Goal: Task Accomplishment & Management: Manage account settings

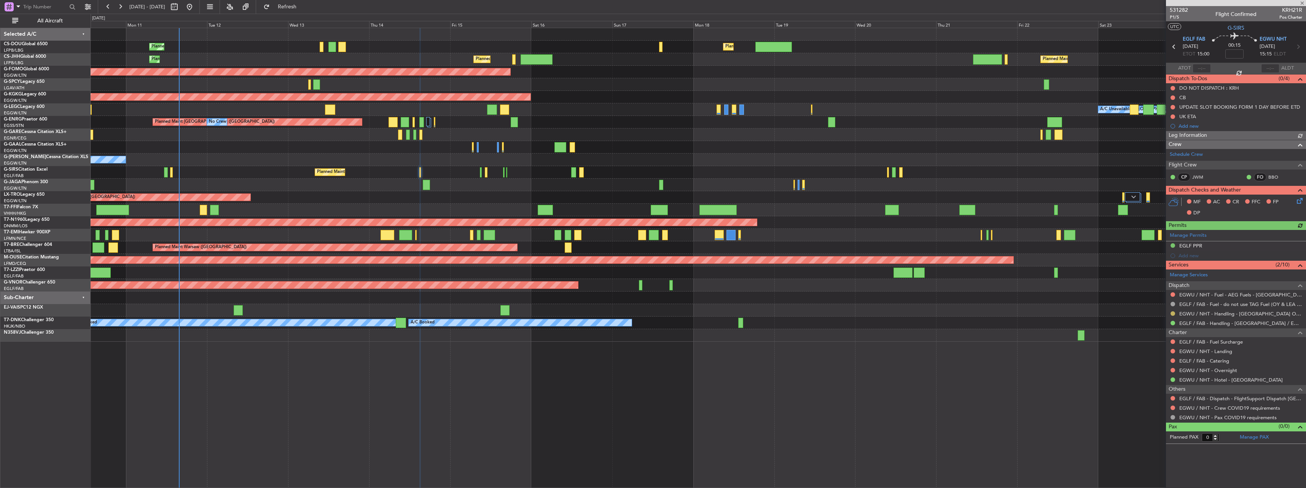
click at [1173, 313] on button at bounding box center [1172, 314] width 5 height 5
click at [1142, 406] on span "Confirmed" at bounding box center [1151, 405] width 24 height 8
click at [1188, 253] on div "Add new" at bounding box center [1236, 256] width 117 height 6
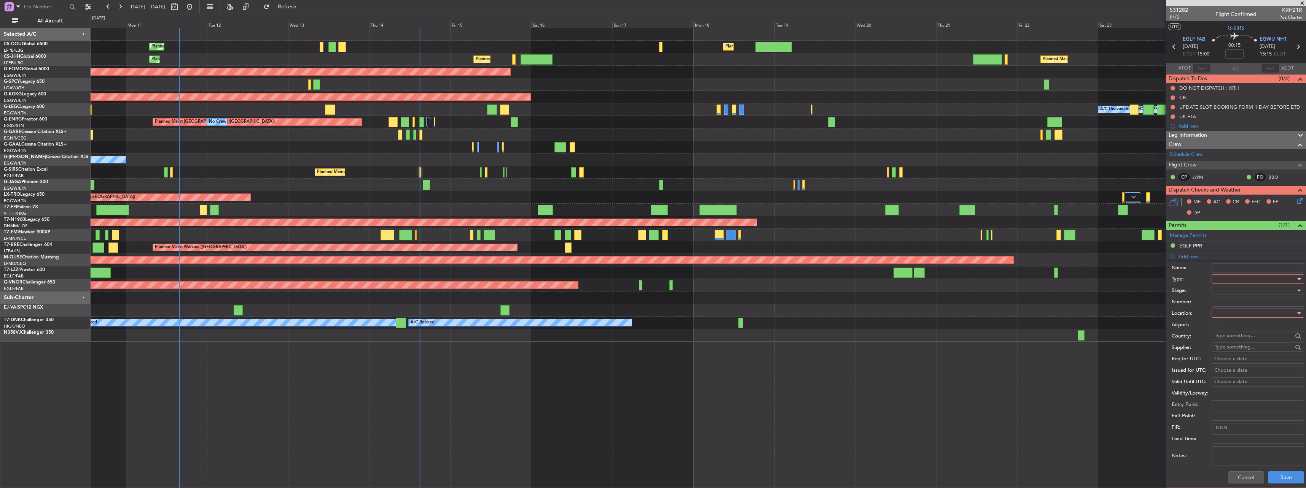
click at [1229, 269] on input "Name:" at bounding box center [1257, 268] width 92 height 9
type input "EGWU"
drag, startPoint x: 1241, startPoint y: 269, endPoint x: 1165, endPoint y: 265, distance: 76.2
click at [1167, 265] on form "Name: EGWU Type: Stage: Number: Location: Airport: - Country: Supplier: Req for…" at bounding box center [1236, 374] width 140 height 227
click at [1222, 277] on div at bounding box center [1254, 279] width 81 height 11
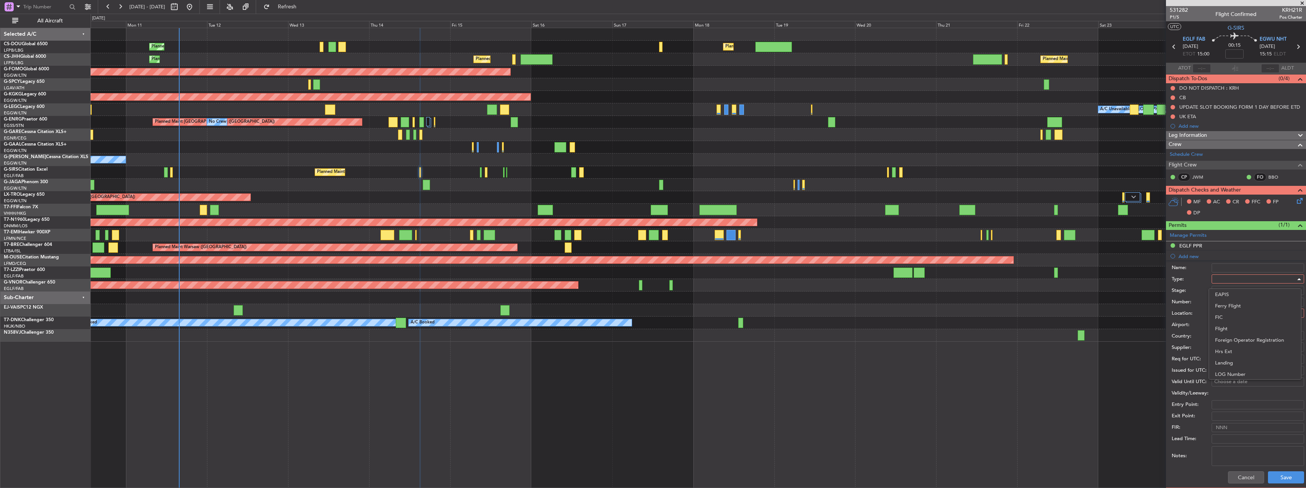
scroll to position [229, 0]
click at [1232, 314] on span "PPR" at bounding box center [1255, 316] width 80 height 11
click at [1233, 311] on div at bounding box center [1254, 313] width 81 height 11
click at [1232, 348] on span "Arrival" at bounding box center [1255, 351] width 80 height 11
type input "EGWU / NHT"
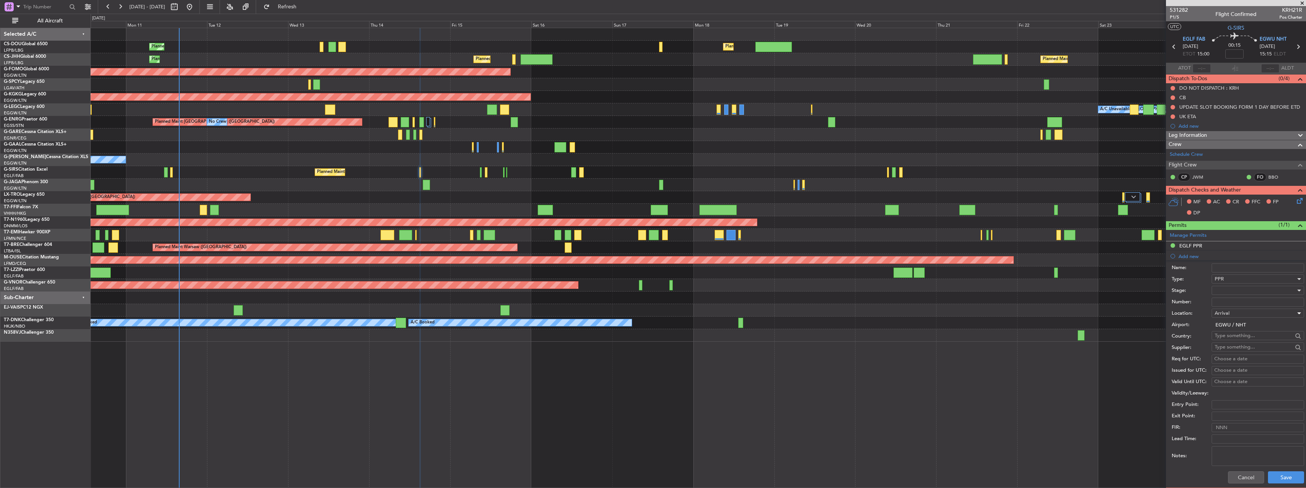
click at [1231, 335] on input "text" at bounding box center [1253, 335] width 78 height 11
click at [1177, 336] on label "Country:" at bounding box center [1191, 337] width 40 height 8
click at [1214, 299] on input "Number:" at bounding box center [1257, 302] width 92 height 9
paste input "NHT – 44/030"
click at [1173, 325] on label "Airport:" at bounding box center [1191, 325] width 40 height 8
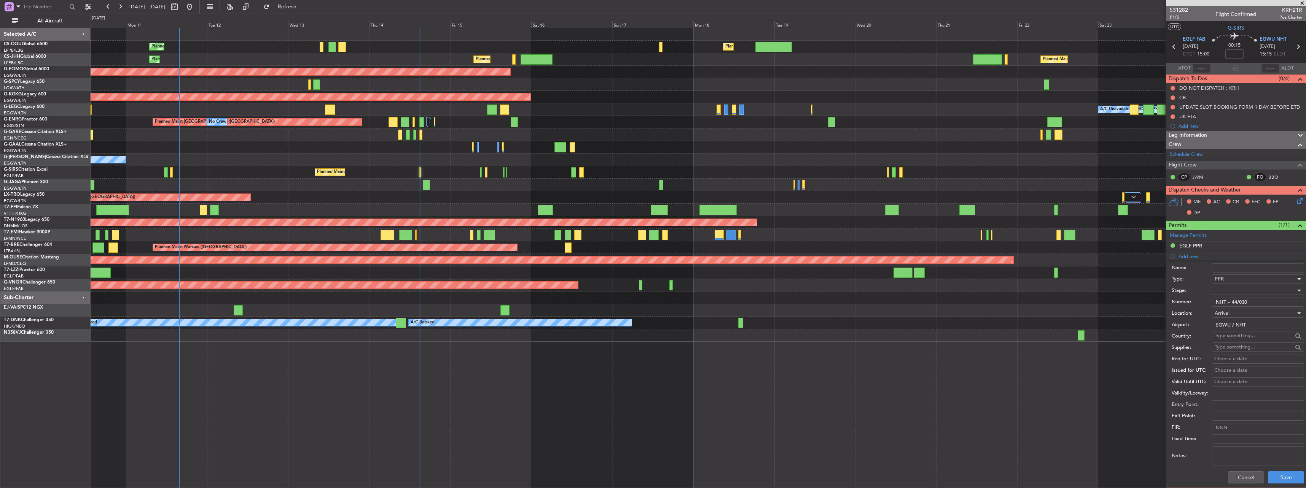
click at [1211, 325] on input "EGWU / NHT" at bounding box center [1257, 325] width 92 height 9
click at [1216, 297] on div "Number: NHT – 44/030" at bounding box center [1237, 302] width 132 height 11
click at [1219, 300] on input "NHT – 44/030" at bounding box center [1257, 302] width 92 height 9
type input "NHT – 44/030"
click at [1272, 477] on button "Save" at bounding box center [1286, 478] width 36 height 12
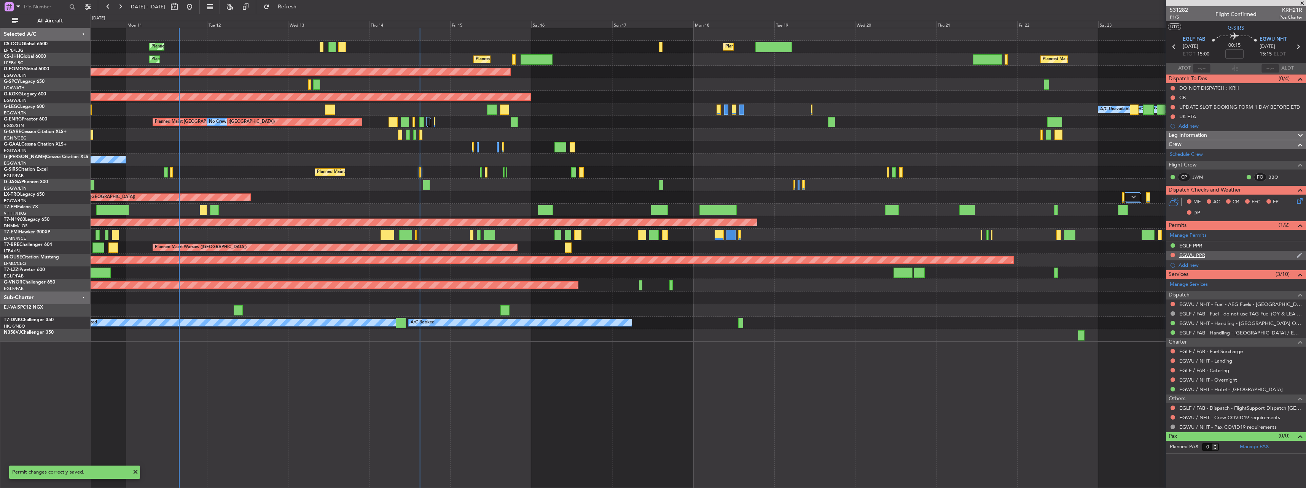
click at [1199, 257] on div "EGWU PPR" at bounding box center [1192, 255] width 26 height 6
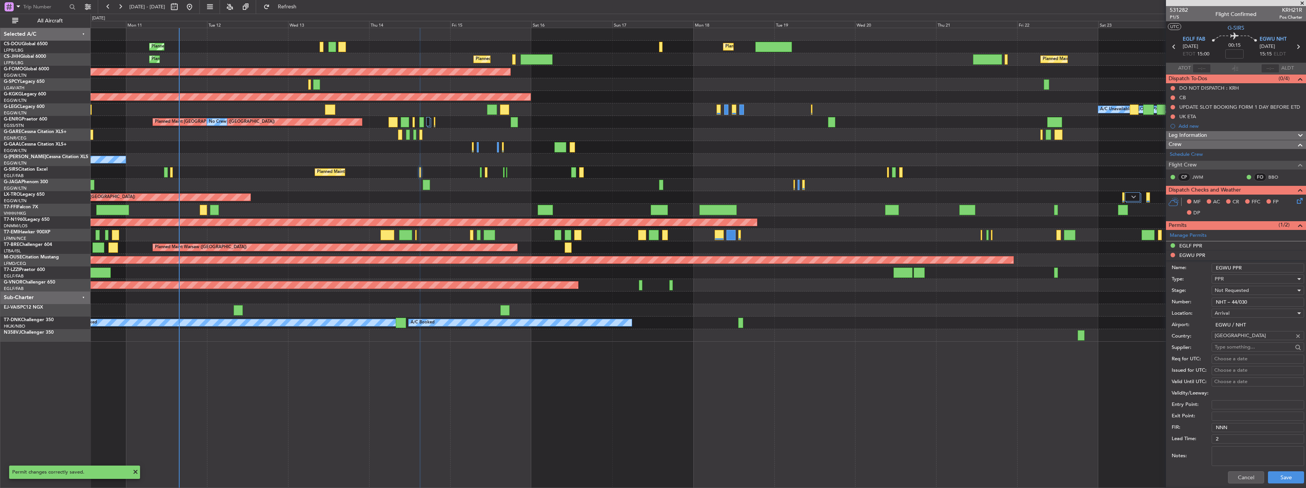
click at [1229, 290] on span "Not Requested" at bounding box center [1231, 290] width 34 height 7
click at [1236, 352] on span "Received OK" at bounding box center [1255, 351] width 80 height 11
click at [1271, 485] on div "Cancel Save" at bounding box center [1237, 478] width 132 height 20
click at [1274, 481] on button "Save" at bounding box center [1286, 478] width 36 height 12
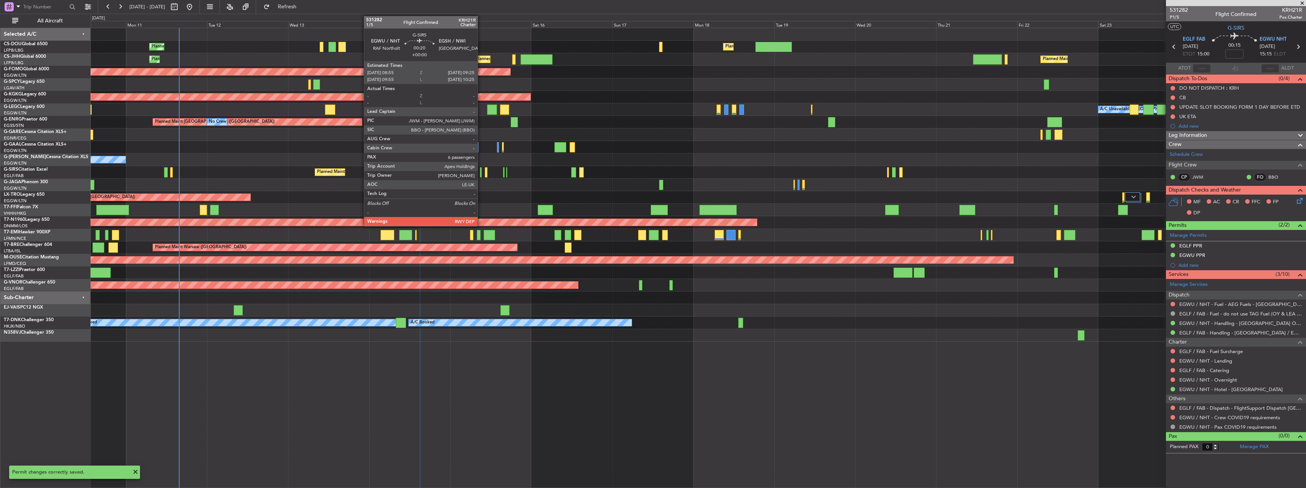
click at [481, 172] on div at bounding box center [481, 172] width 2 height 10
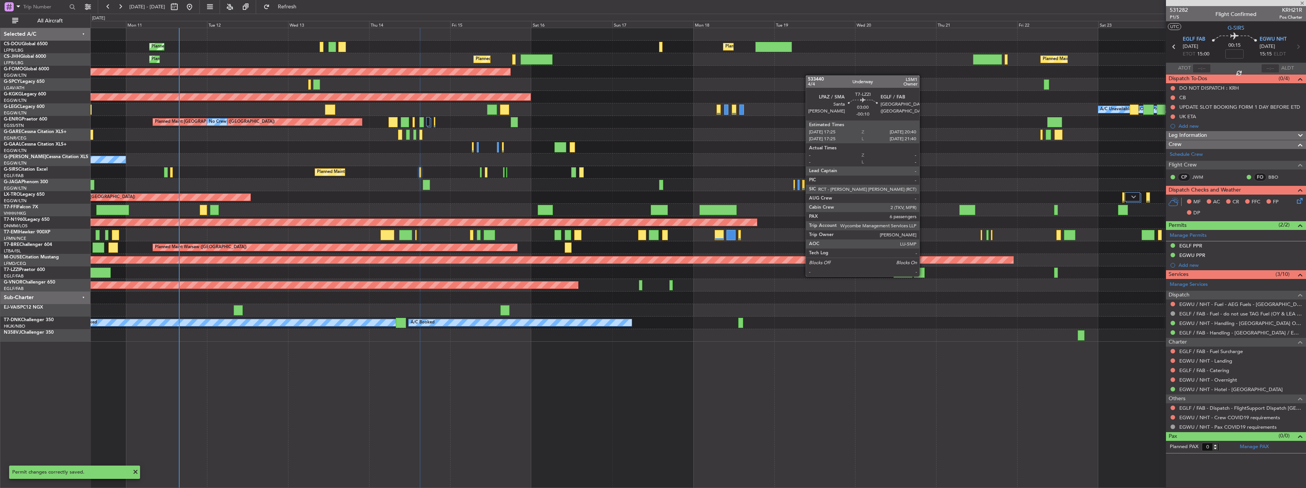
type input "6"
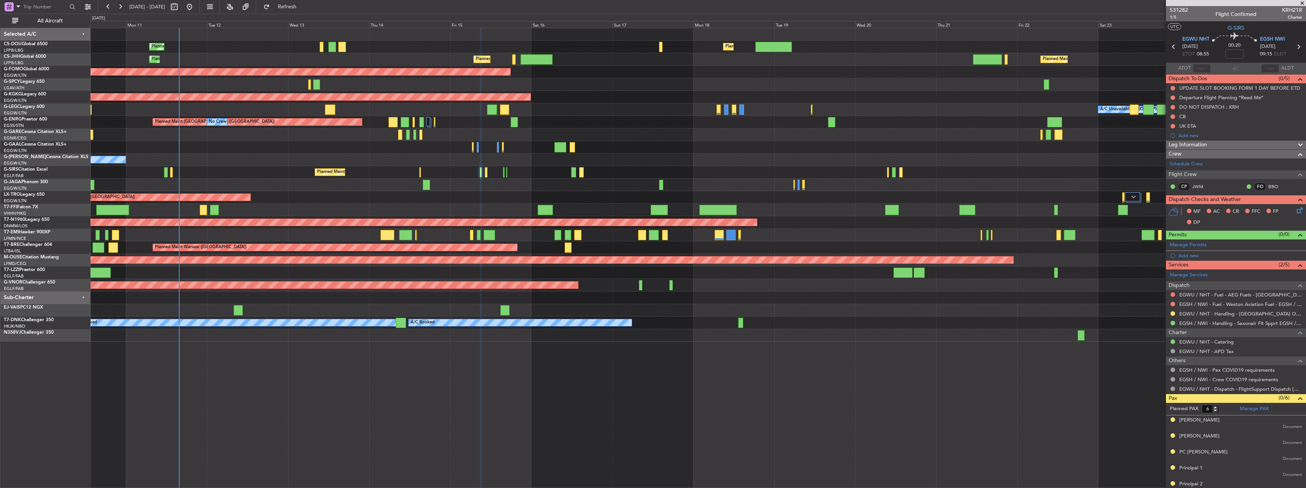
click at [1170, 313] on button at bounding box center [1172, 314] width 5 height 5
click at [1149, 408] on span "Confirmed" at bounding box center [1151, 405] width 24 height 8
click at [1203, 312] on link "EGWU / NHT - Handling - [GEOGRAPHIC_DATA] Ops EGWU/[GEOGRAPHIC_DATA]" at bounding box center [1240, 314] width 123 height 6
click at [1201, 255] on div "Add new" at bounding box center [1236, 256] width 117 height 6
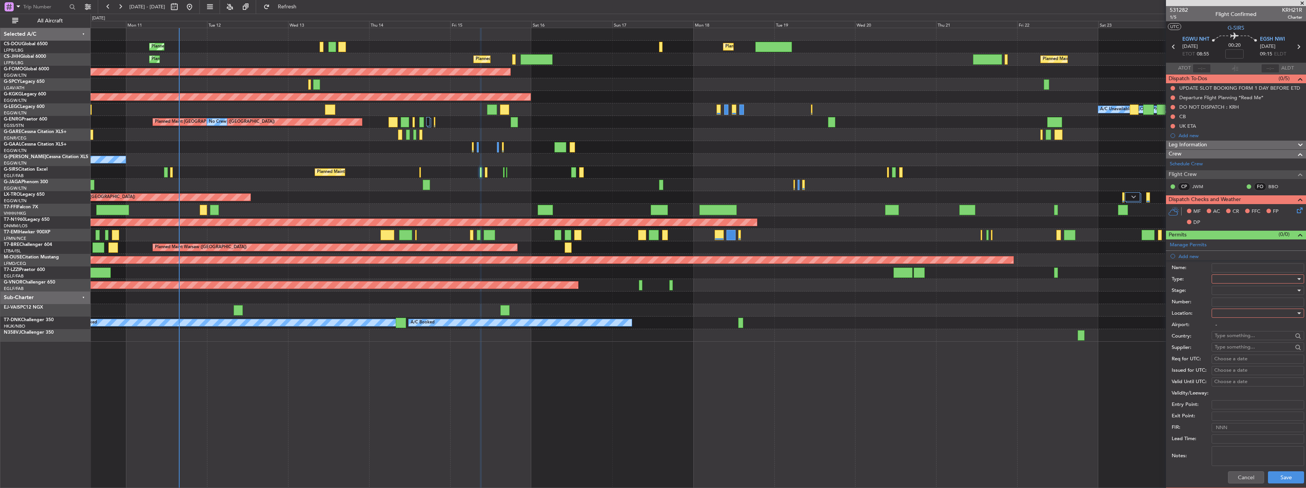
click at [1234, 276] on div at bounding box center [1254, 279] width 81 height 11
click at [1231, 315] on span "PPR" at bounding box center [1255, 316] width 80 height 11
click at [1236, 316] on div at bounding box center [1254, 313] width 81 height 11
click at [1233, 325] on span "Departure" at bounding box center [1255, 328] width 80 height 11
type input "EGWU / NHT"
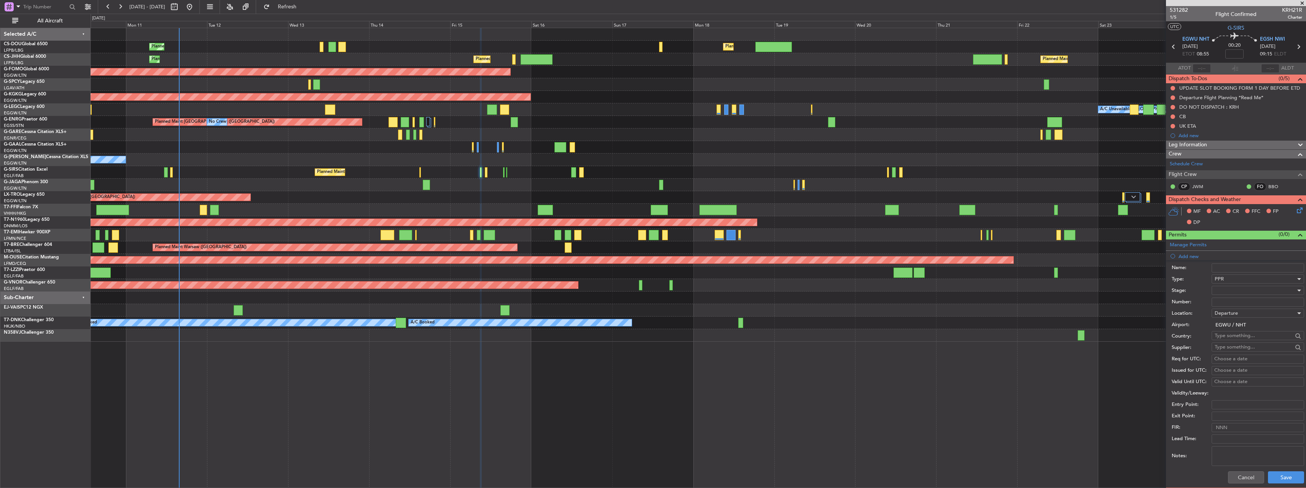
click at [1221, 414] on input "Exit Point:" at bounding box center [1257, 416] width 92 height 9
click at [1231, 299] on input "Number:" at bounding box center [1257, 302] width 92 height 9
paste input "NHT – 44/030"
click at [1218, 302] on input "NHT – 44/030" at bounding box center [1257, 302] width 92 height 9
type input "NHT – 44/030"
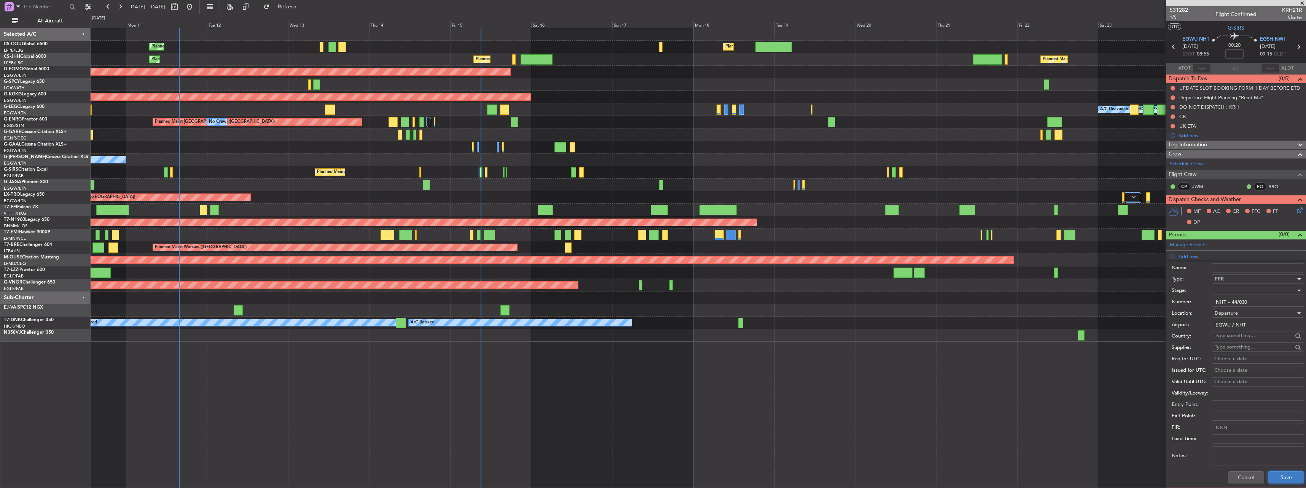
click at [1268, 480] on button "Save" at bounding box center [1286, 478] width 36 height 12
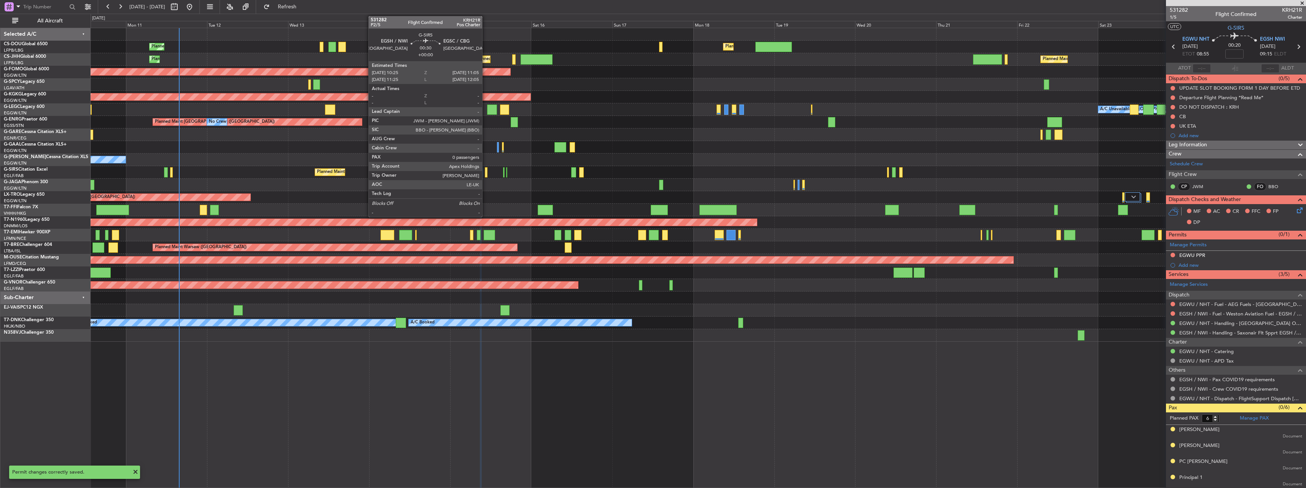
click at [485, 173] on div at bounding box center [486, 172] width 2 height 10
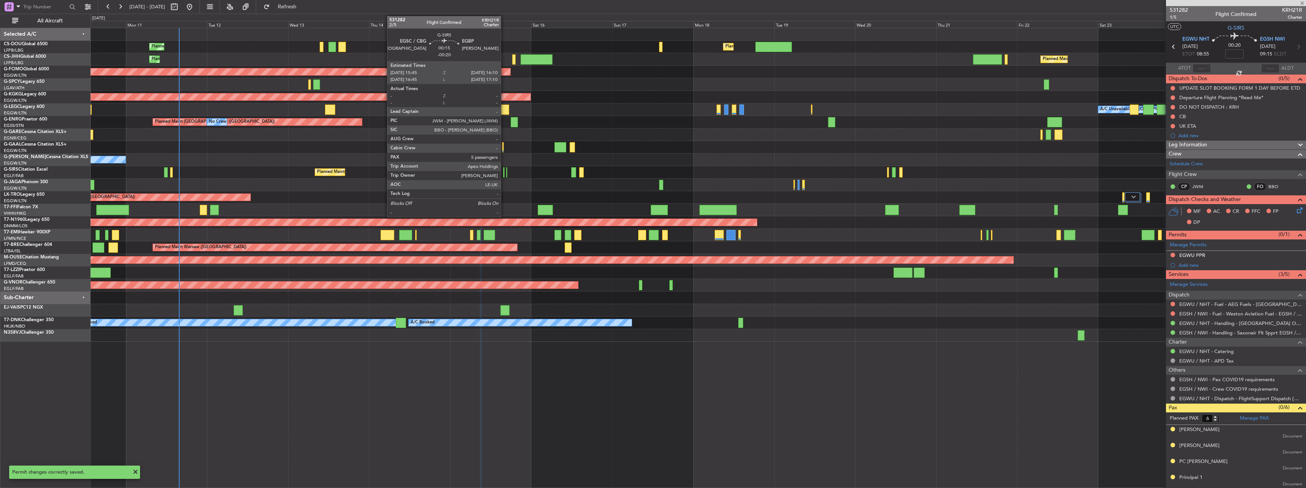
type input "0"
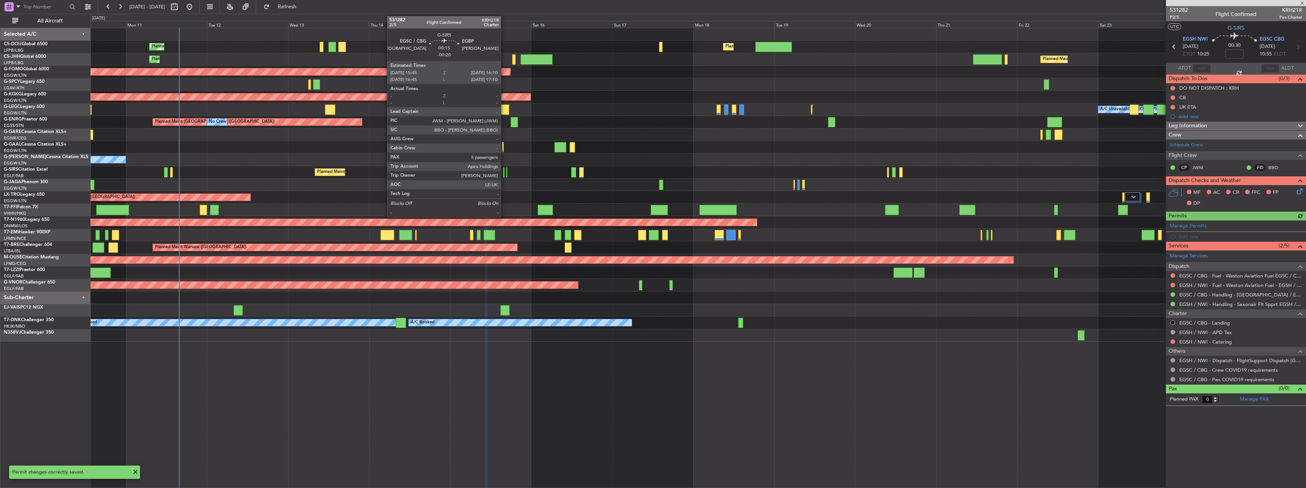
click at [504, 172] on div at bounding box center [504, 172] width 2 height 10
type input "-00:20"
type input "5"
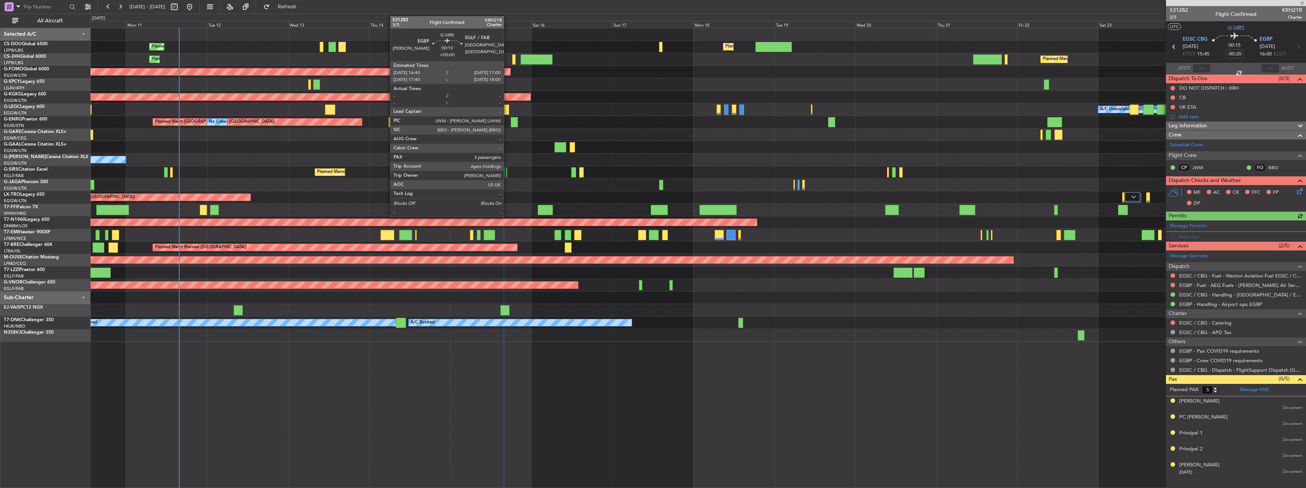
click at [507, 173] on div at bounding box center [506, 172] width 1 height 10
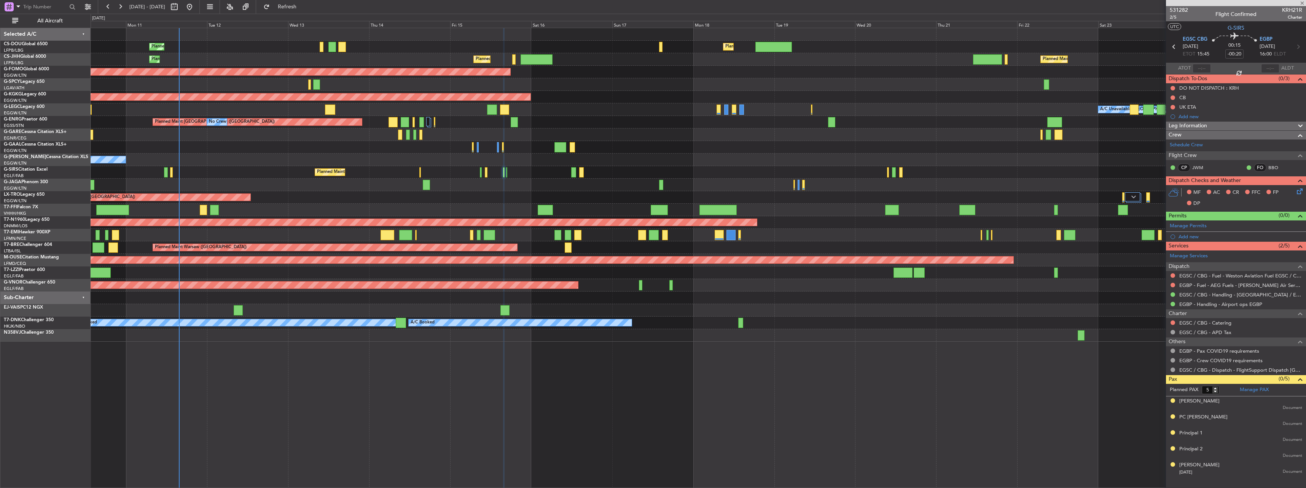
type input "3"
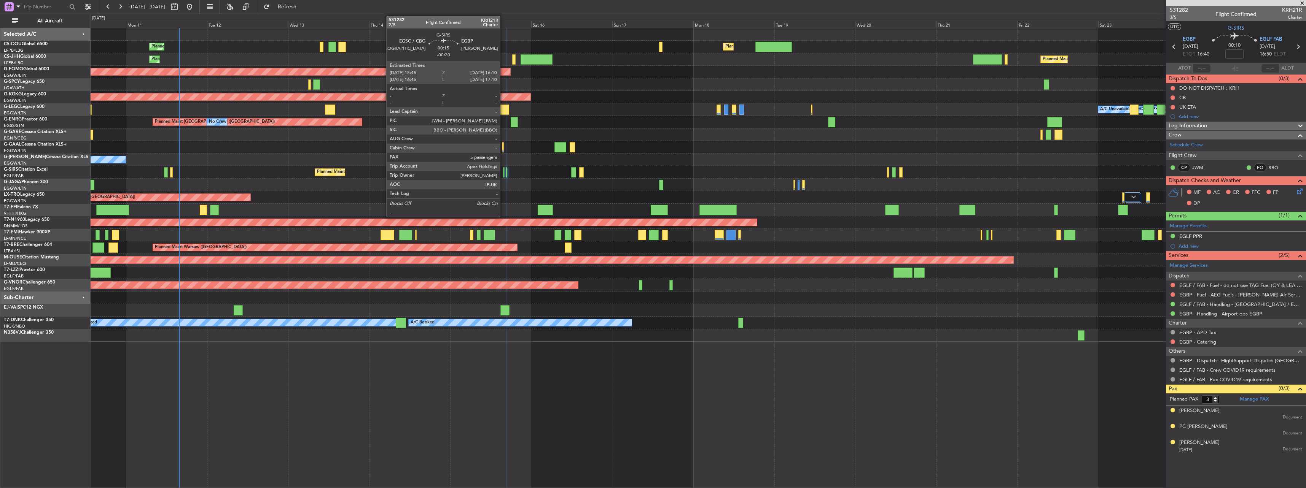
click at [503, 176] on div at bounding box center [504, 172] width 2 height 10
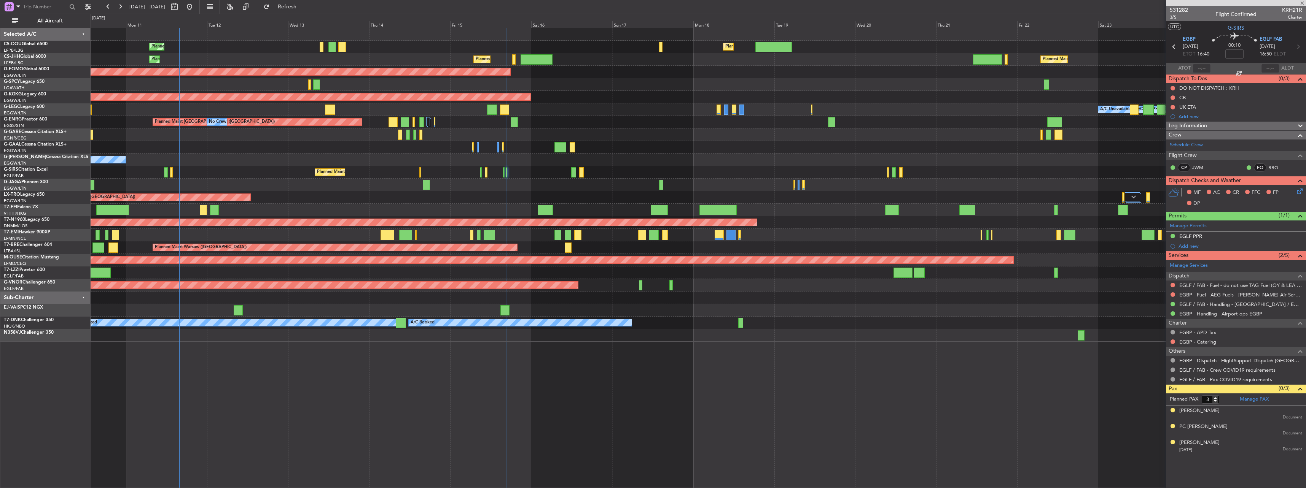
type input "-00:20"
type input "5"
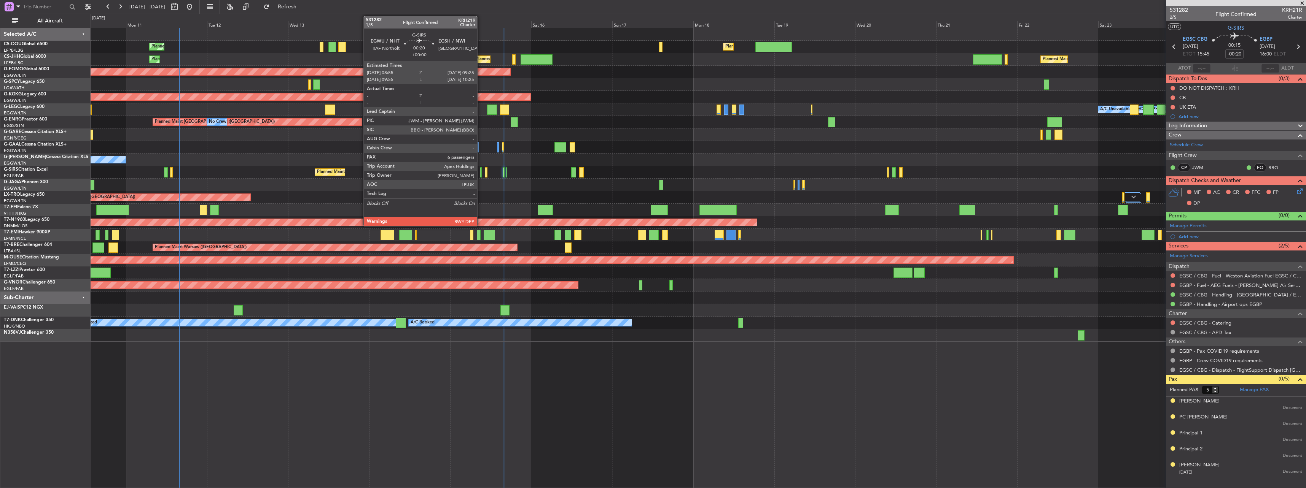
click at [480, 173] on div at bounding box center [481, 172] width 2 height 10
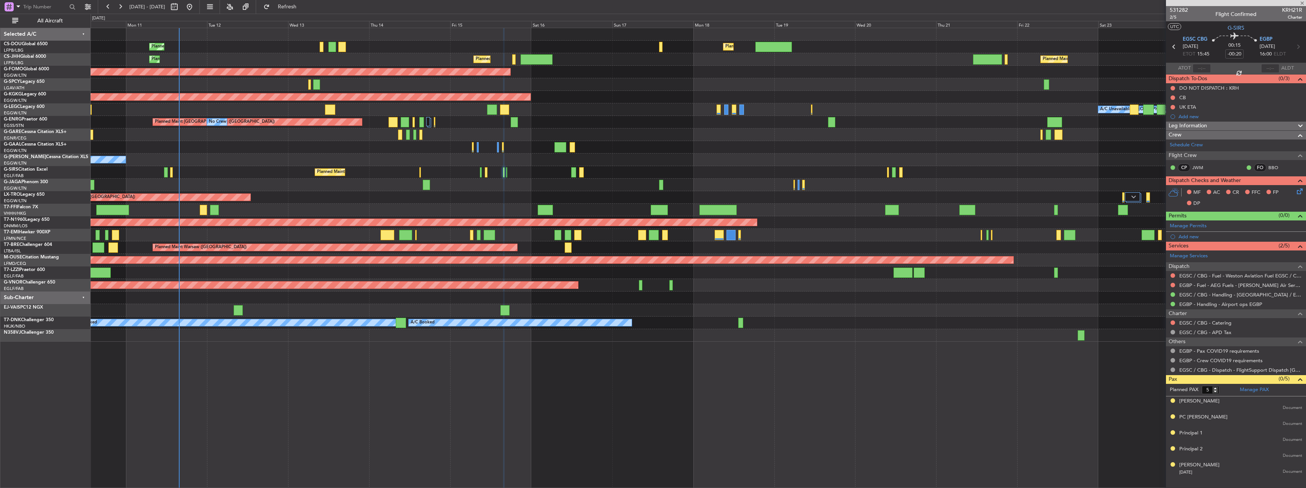
type input "6"
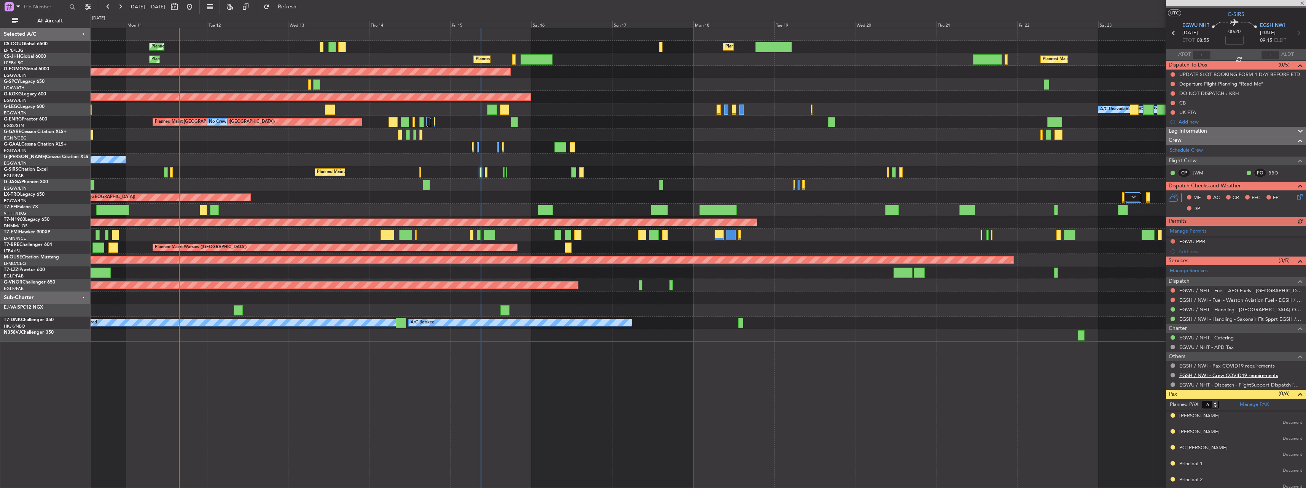
scroll to position [33, 0]
